Goal: Information Seeking & Learning: Learn about a topic

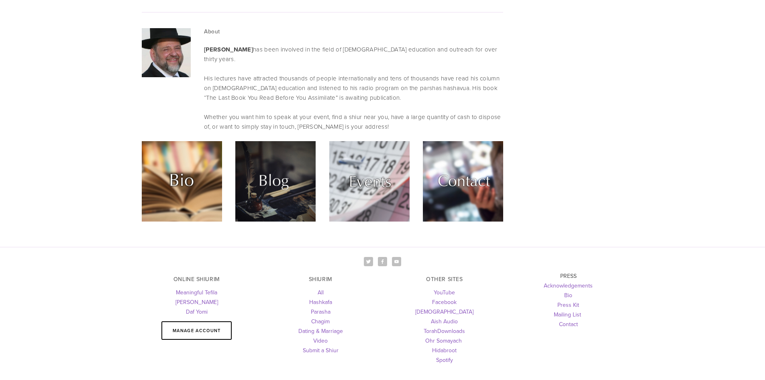
scroll to position [1924, 0]
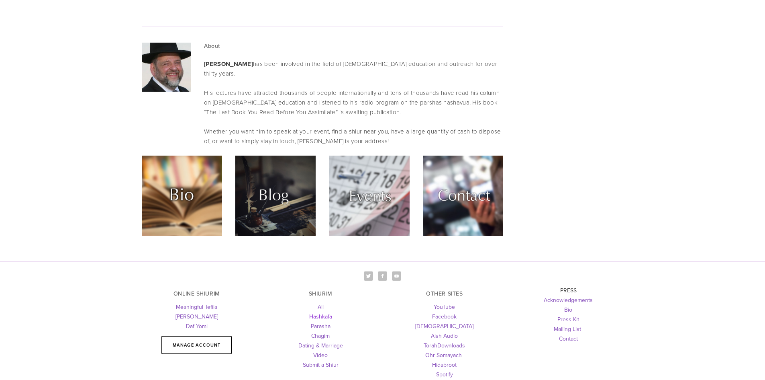
click at [328, 312] on link "Hashkafa" at bounding box center [320, 316] width 23 height 8
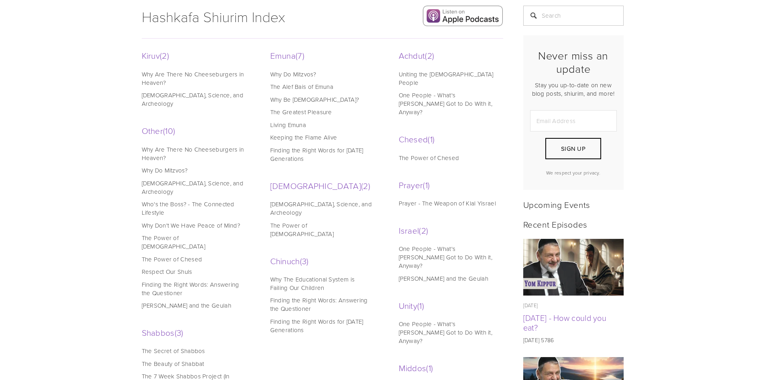
scroll to position [161, 0]
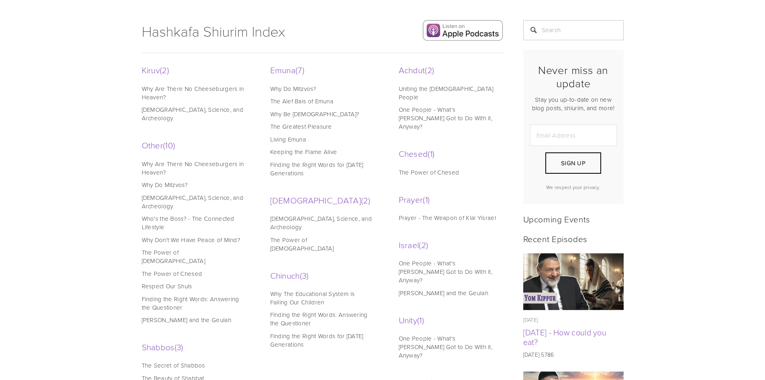
click at [295, 114] on link "Why Be Jewish?" at bounding box center [321, 114] width 102 height 8
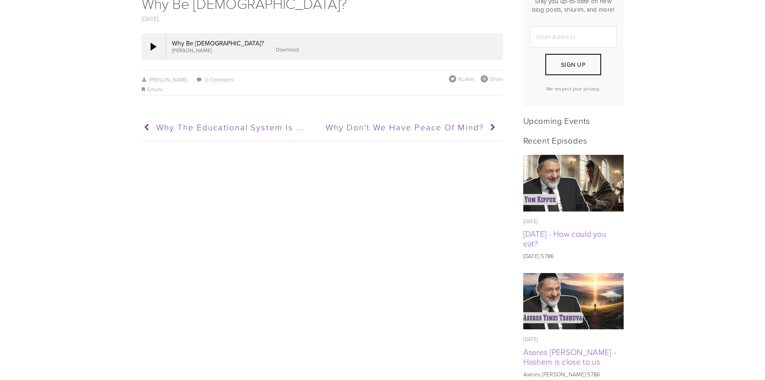
scroll to position [161, 0]
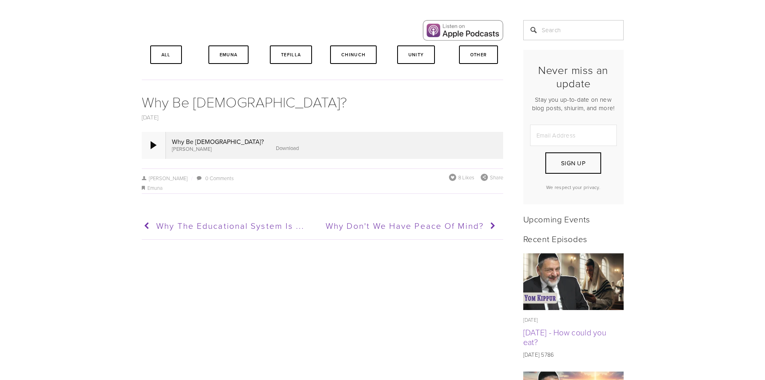
click at [151, 142] on div at bounding box center [154, 145] width 6 height 8
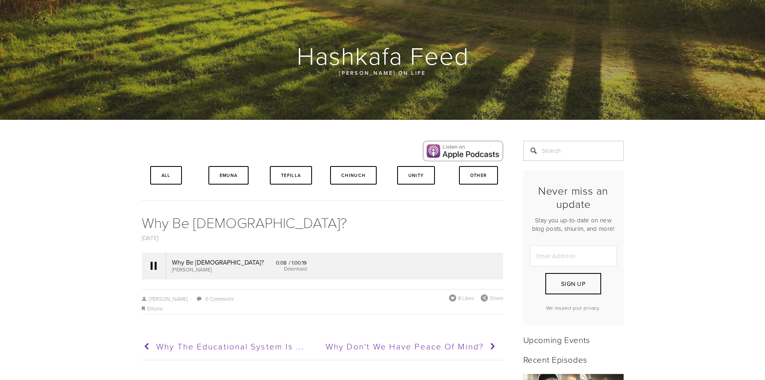
scroll to position [0, 0]
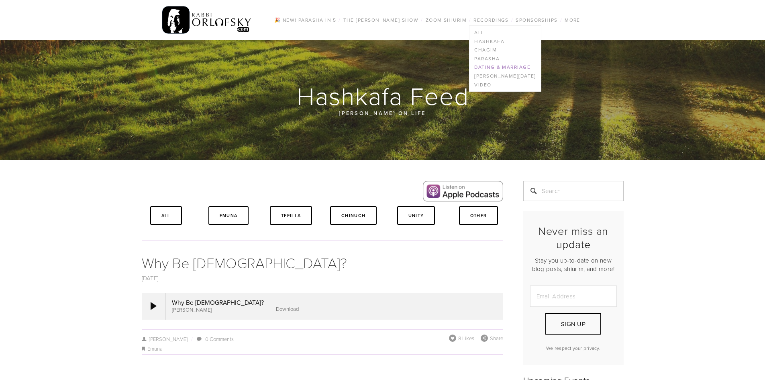
click at [495, 66] on link "Dating & Marriage" at bounding box center [505, 67] width 71 height 9
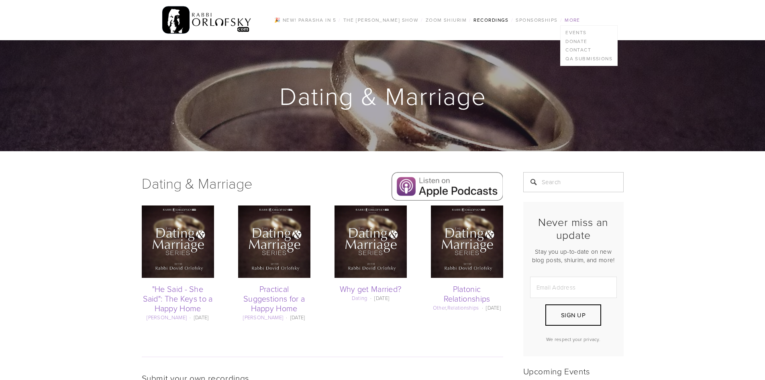
click at [576, 22] on link "More" at bounding box center [572, 20] width 20 height 10
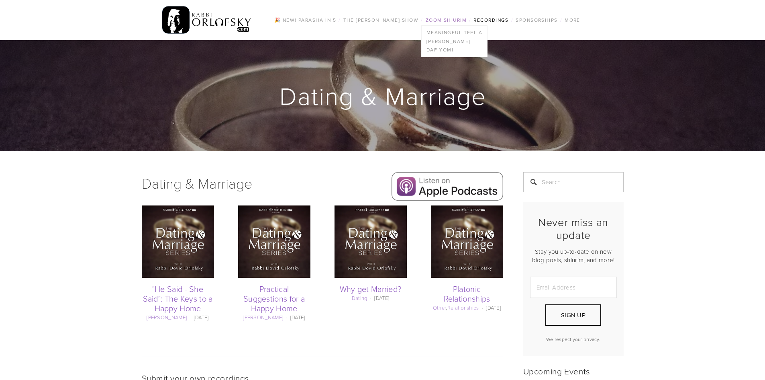
click at [456, 18] on link "Zoom Shiurim" at bounding box center [446, 20] width 46 height 10
click at [447, 43] on link "[PERSON_NAME]" at bounding box center [454, 41] width 65 height 9
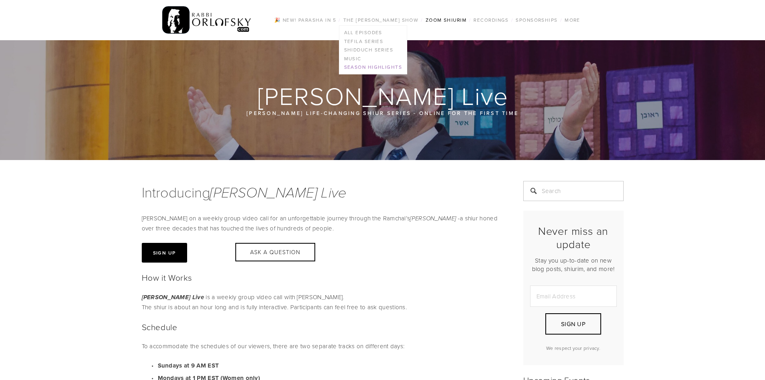
click at [363, 68] on link "Season Highlights" at bounding box center [372, 67] width 67 height 9
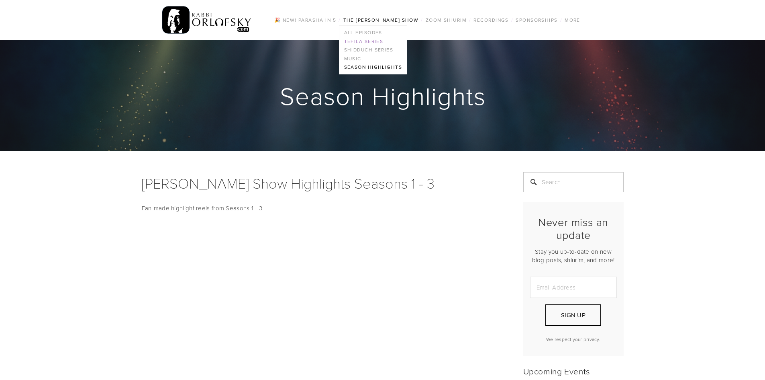
click at [360, 43] on link "Tefila series" at bounding box center [372, 41] width 67 height 9
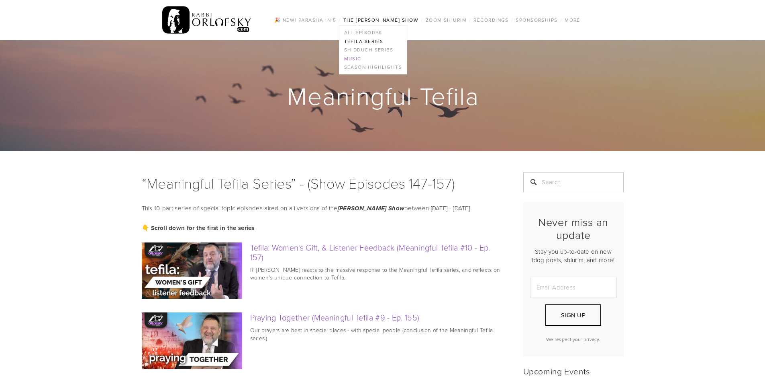
click at [358, 57] on link "Music" at bounding box center [372, 58] width 67 height 9
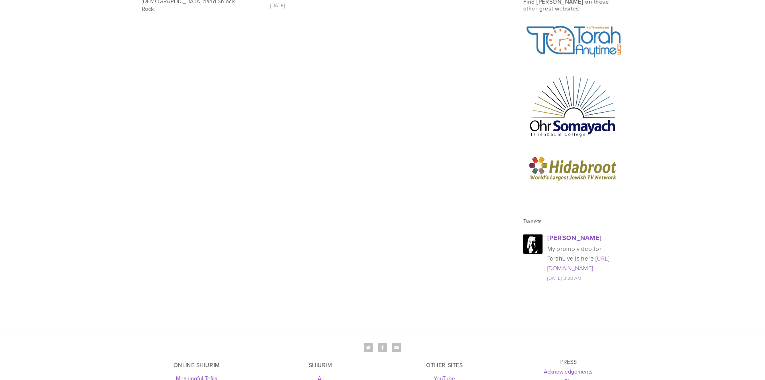
scroll to position [844, 0]
